Goal: Find specific page/section: Locate a particular part of the current website

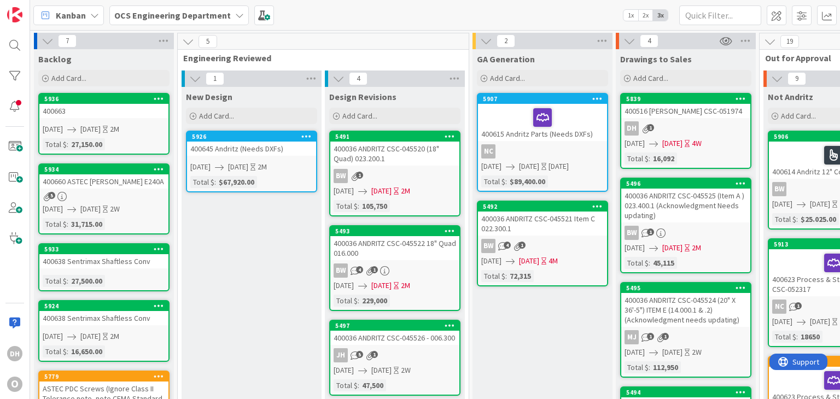
click at [145, 113] on div "400663" at bounding box center [103, 111] width 129 height 14
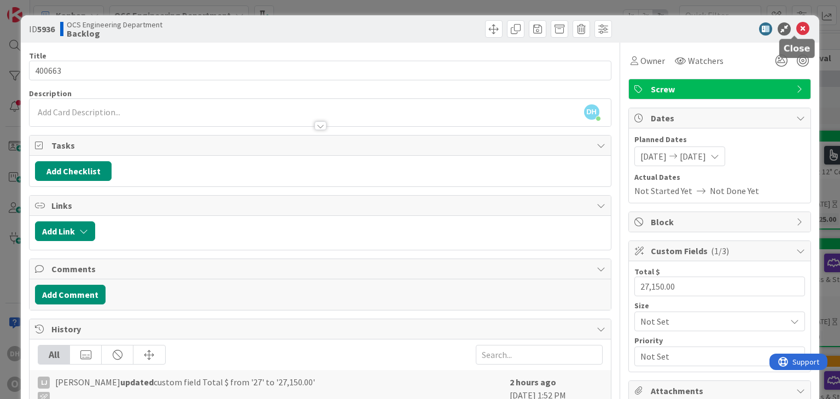
click at [797, 29] on icon at bounding box center [802, 28] width 13 height 13
